Goal: Task Accomplishment & Management: Use online tool/utility

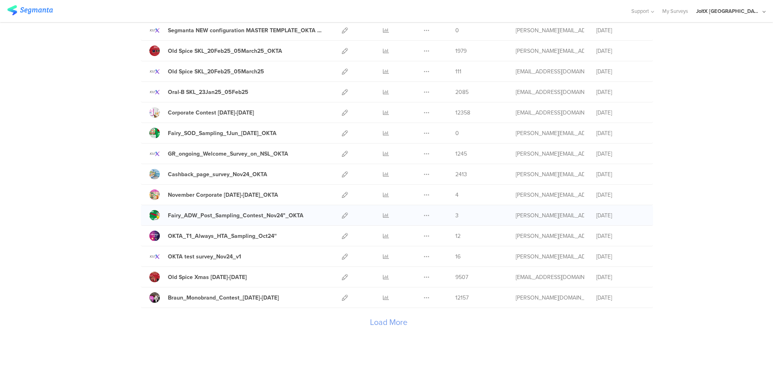
scroll to position [839, 0]
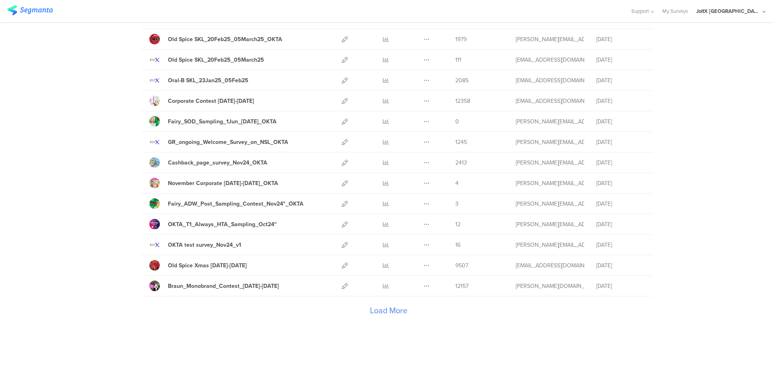
click at [393, 311] on div "Load More" at bounding box center [388, 312] width 495 height 32
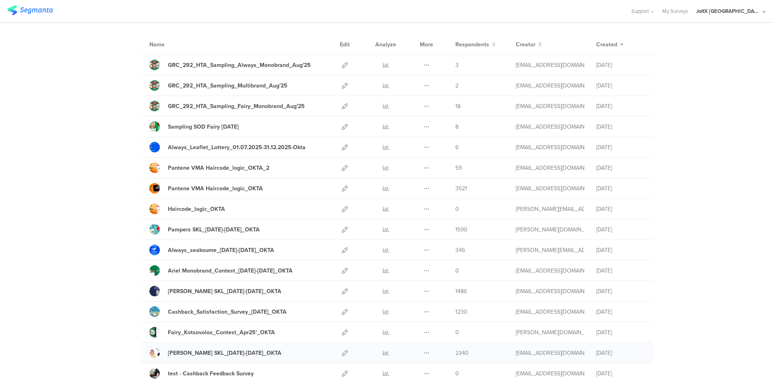
scroll to position [0, 0]
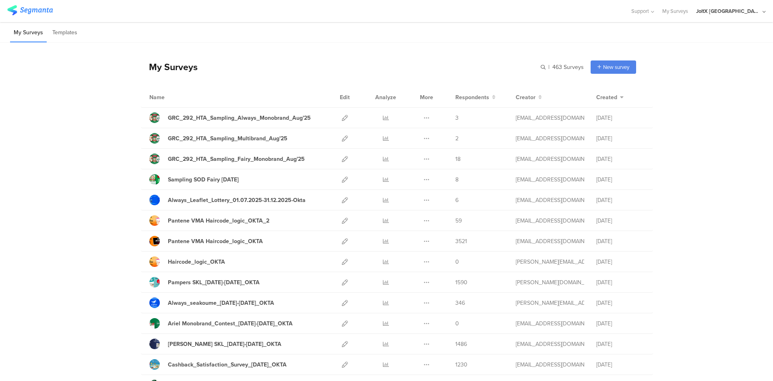
click at [303, 63] on div "My Surveys | 463 Surveys New survey Start from scratch Choose from templates" at bounding box center [388, 67] width 495 height 32
click at [763, 9] on icon at bounding box center [764, 12] width 3 height 6
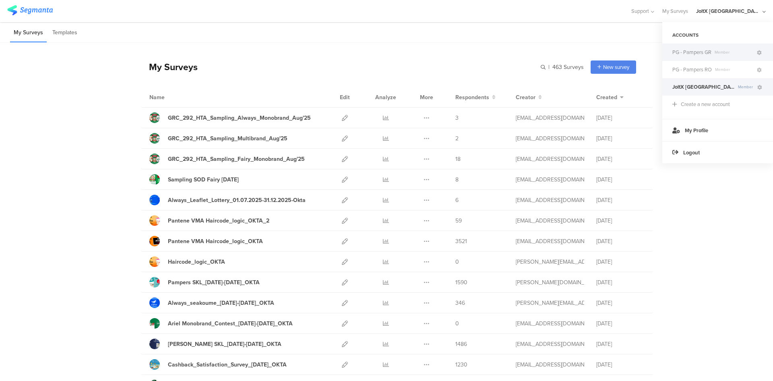
click at [723, 51] on span "Member" at bounding box center [734, 52] width 44 height 6
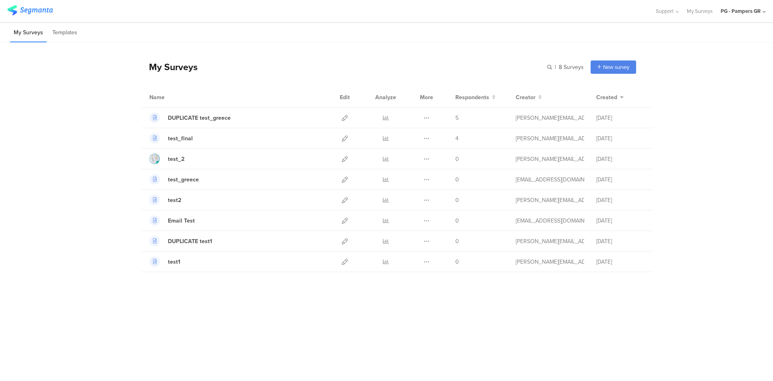
click at [744, 12] on div "PG - Pampers GR" at bounding box center [741, 11] width 40 height 8
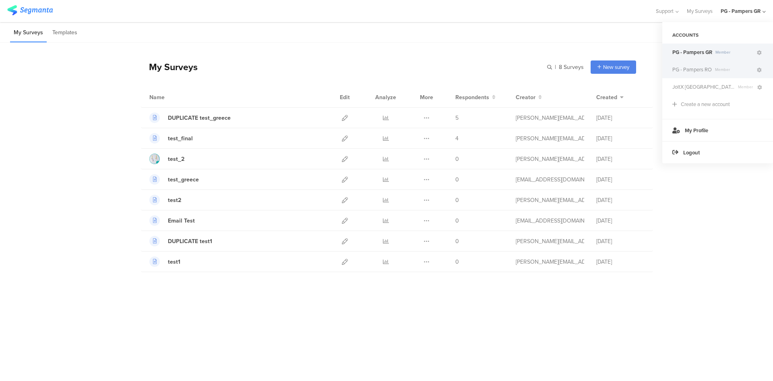
click at [702, 72] on span "PG - Pampers RO" at bounding box center [692, 70] width 39 height 8
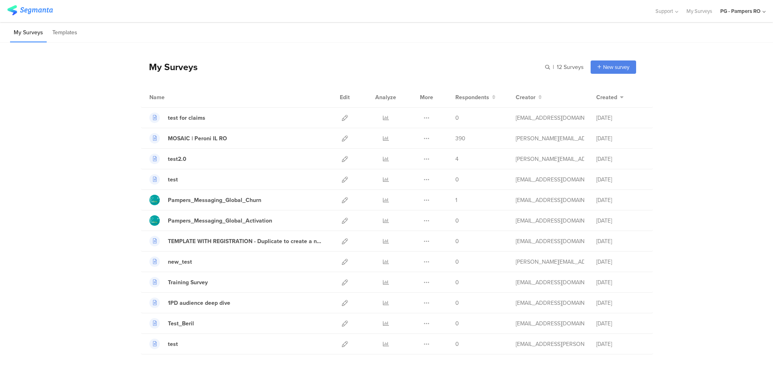
click at [316, 54] on div "My Surveys | 12 Surveys New survey Start from scratch Choose from templates" at bounding box center [388, 67] width 495 height 32
click at [239, 57] on div "My Surveys | 12 Surveys New survey Start from scratch Choose from templates" at bounding box center [388, 67] width 495 height 32
click at [232, 50] on div "My Surveys | 12 Surveys New survey Start from scratch Choose from templates Nam…" at bounding box center [388, 198] width 495 height 311
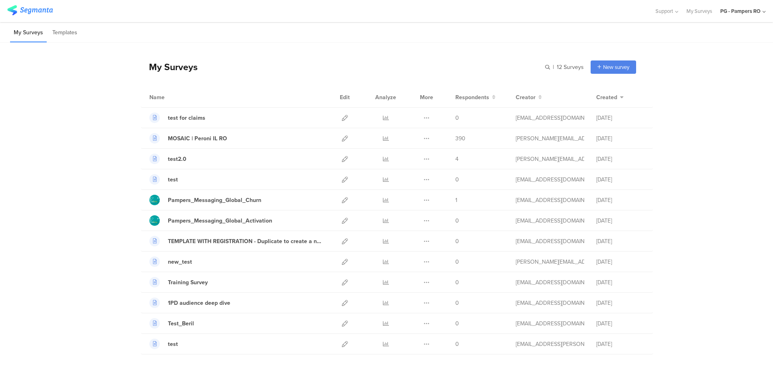
click at [746, 13] on div "PG - Pampers RO" at bounding box center [741, 11] width 40 height 8
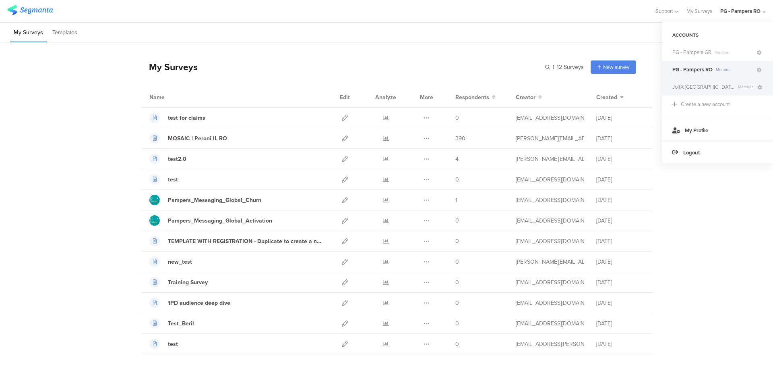
click at [702, 86] on span "JoltX [GEOGRAPHIC_DATA]" at bounding box center [704, 87] width 62 height 8
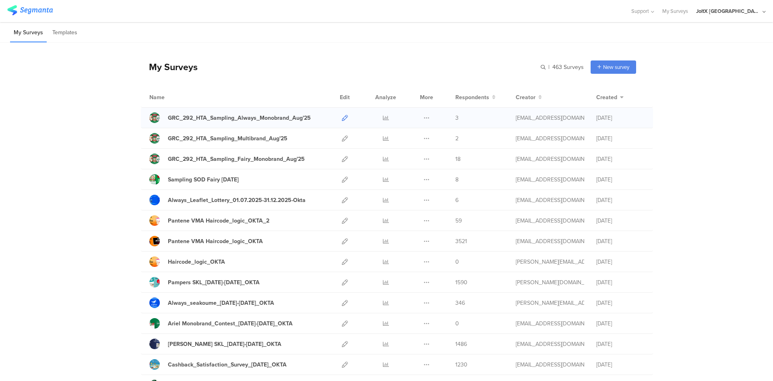
click at [342, 116] on icon at bounding box center [345, 118] width 6 height 6
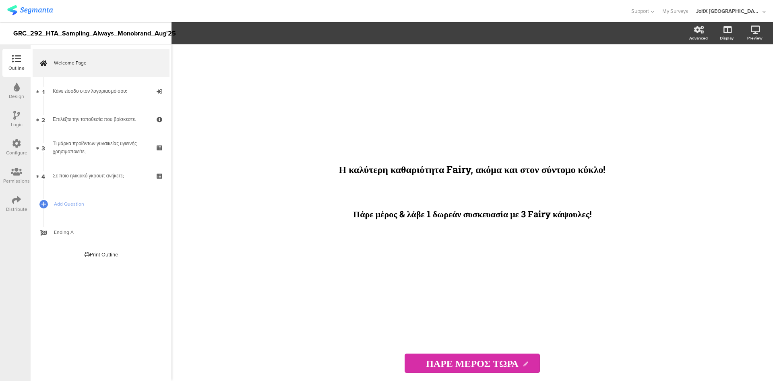
click at [17, 145] on icon at bounding box center [16, 143] width 9 height 9
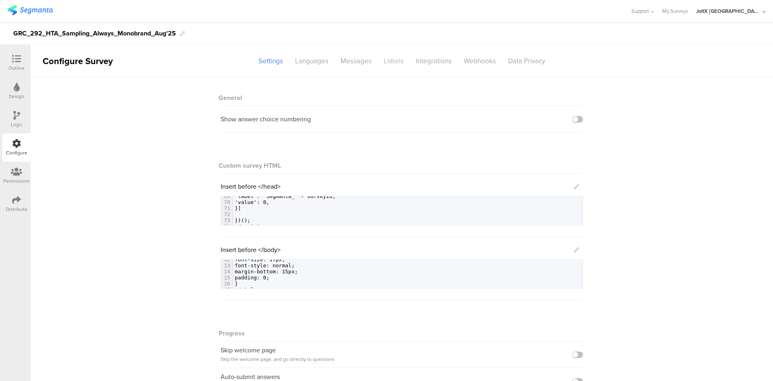
click at [393, 62] on div "Labels" at bounding box center [394, 61] width 32 height 14
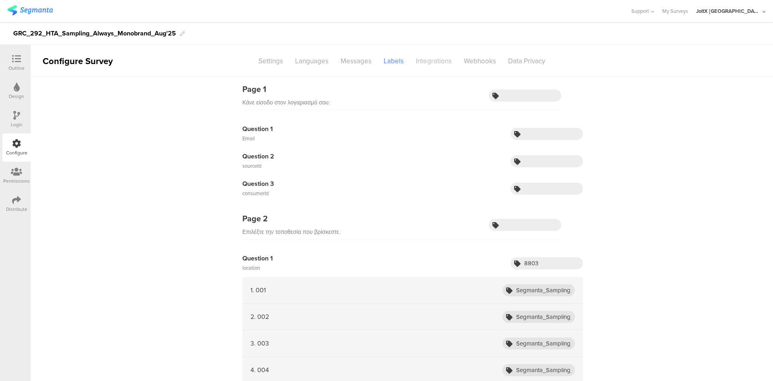
click at [431, 64] on div "Integrations" at bounding box center [434, 61] width 48 height 14
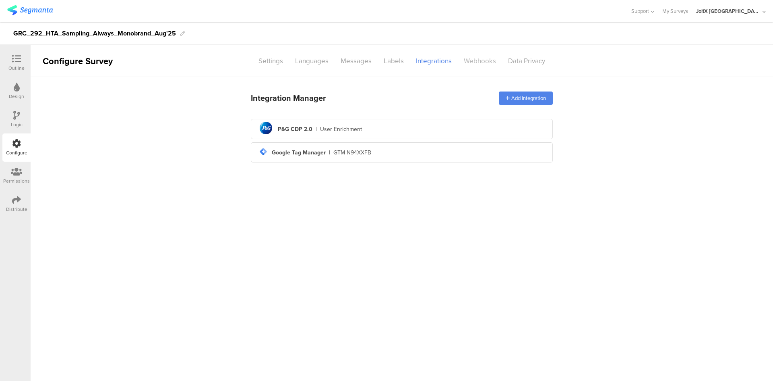
click at [471, 62] on div "Webhooks" at bounding box center [480, 61] width 44 height 14
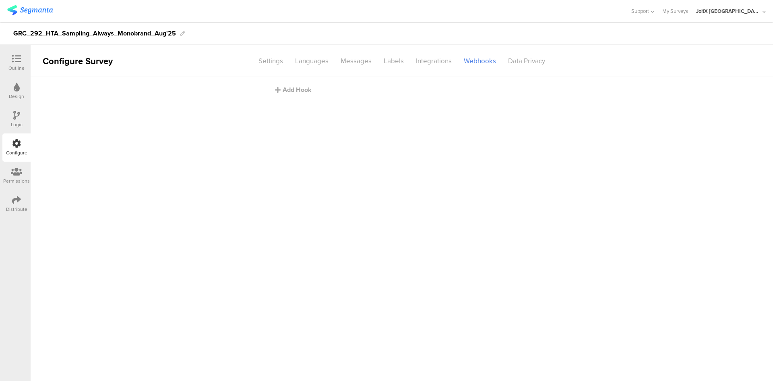
click at [15, 201] on icon at bounding box center [16, 199] width 9 height 9
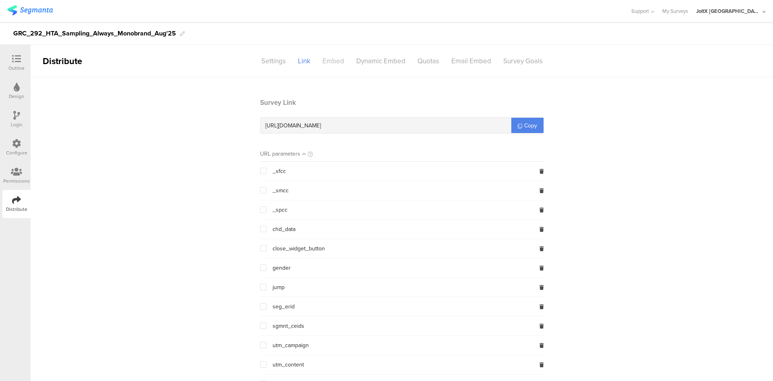
click at [337, 64] on div "Embed" at bounding box center [334, 61] width 34 height 14
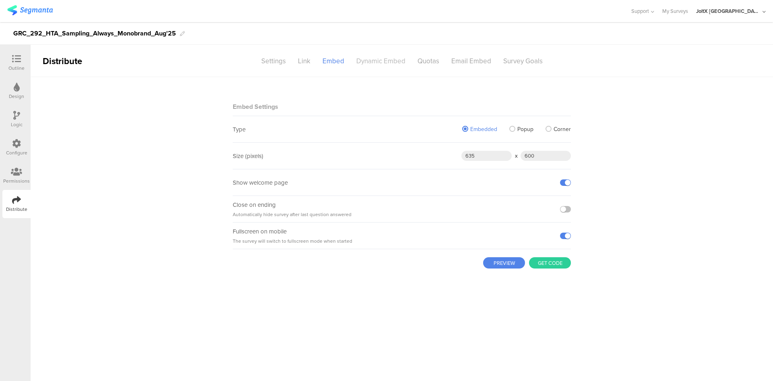
click at [375, 60] on div "Dynamic Embed" at bounding box center [380, 61] width 61 height 14
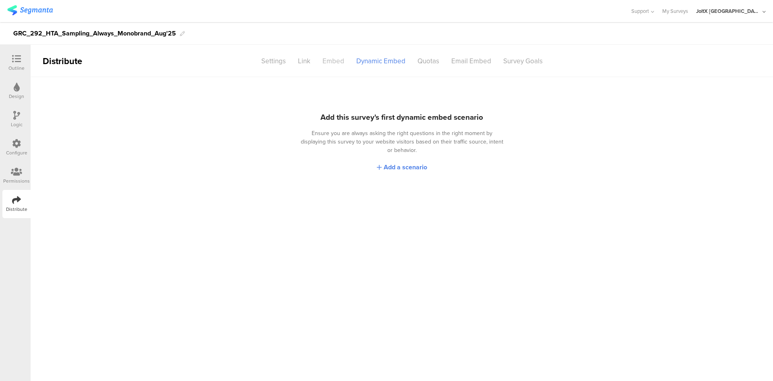
click at [337, 62] on div "Embed" at bounding box center [334, 61] width 34 height 14
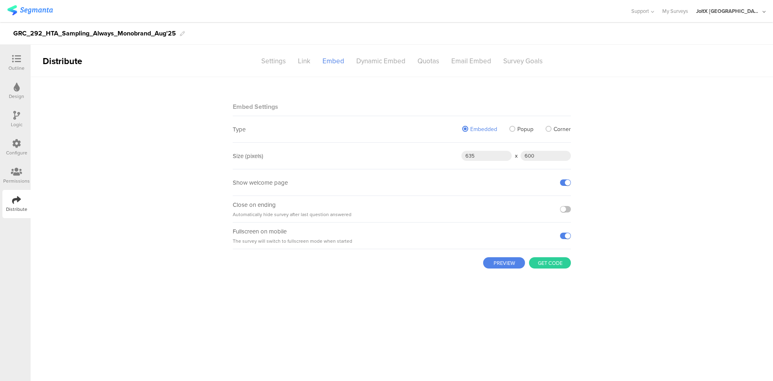
click at [36, 12] on img at bounding box center [30, 10] width 46 height 10
